Goal: Communication & Community: Answer question/provide support

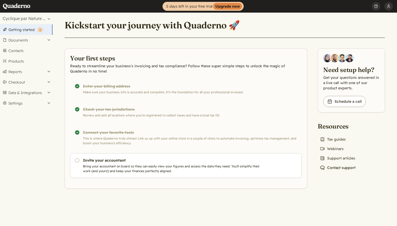
click at [338, 169] on link "Chat icon Contact support" at bounding box center [338, 167] width 40 height 7
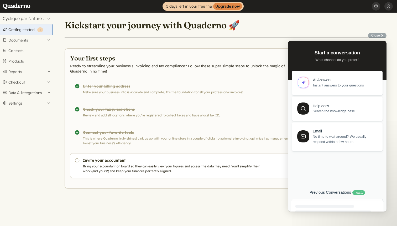
click at [341, 193] on div "Previous Conversations new : 1" at bounding box center [337, 192] width 93 height 5
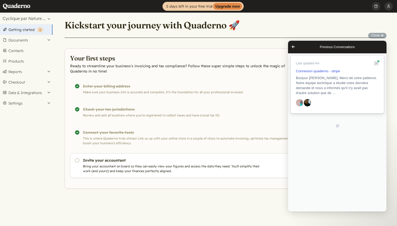
click at [325, 95] on span "Bonjour [PERSON_NAME], Merci de votre patience. Notre équipe technique a étudié…" at bounding box center [336, 85] width 81 height 19
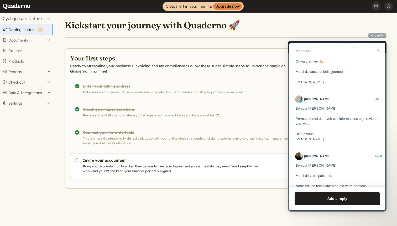
scroll to position [1100, 0]
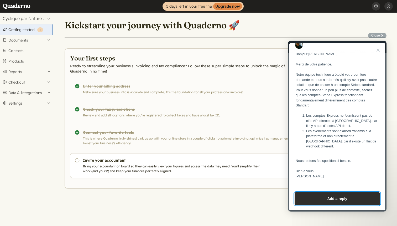
click at [322, 200] on button "Add a reply" at bounding box center [337, 198] width 85 height 13
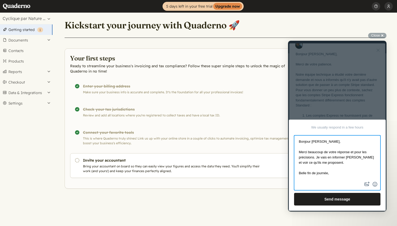
scroll to position [6, 0]
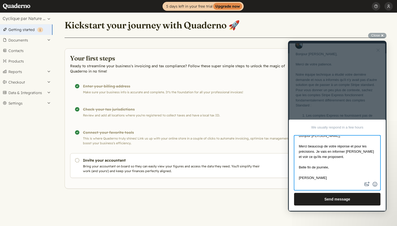
click at [300, 167] on textarea "Bonjour [PERSON_NAME], Merci beaucoup de votre réponse et pour les précisions. …" at bounding box center [337, 158] width 85 height 45
type textarea "Bonjour [PERSON_NAME], Merci beaucoup de votre réponse et pour les précisions. …"
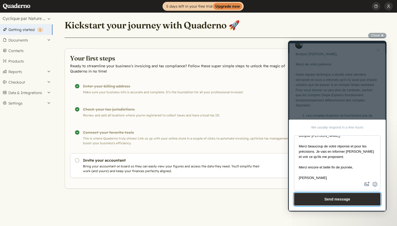
click at [324, 200] on button "Send message" at bounding box center [337, 199] width 86 height 13
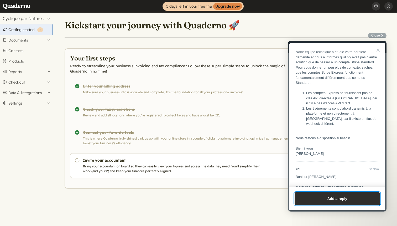
scroll to position [972, 0]
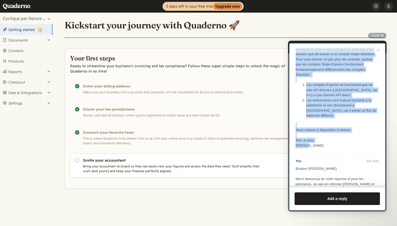
drag, startPoint x: 296, startPoint y: 54, endPoint x: 360, endPoint y: 155, distance: 118.9
click at [360, 148] on div "Bonjour [PERSON_NAME], Merci de votre patience. Notre équipe technique a étudié…" at bounding box center [337, 84] width 83 height 127
copy div "Notre équipe technique a étudié votre dernière demande et nous a informés qu'il…"
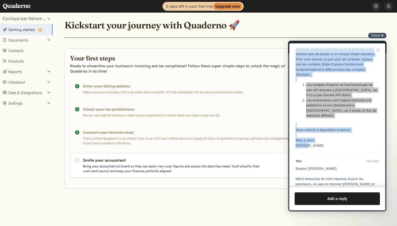
click at [384, 34] on div "Close cross-small" at bounding box center [378, 36] width 18 height 6
